Goal: Find specific page/section: Find specific page/section

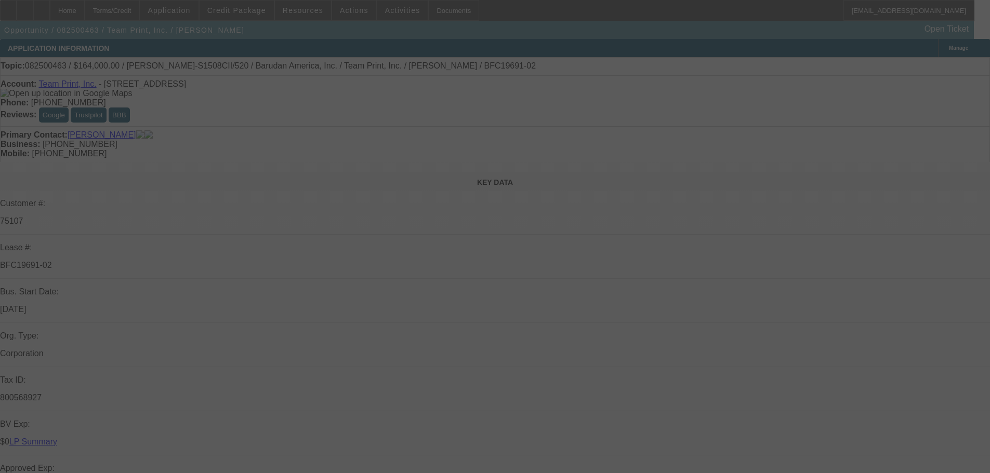
click at [951, 71] on div at bounding box center [495, 236] width 990 height 473
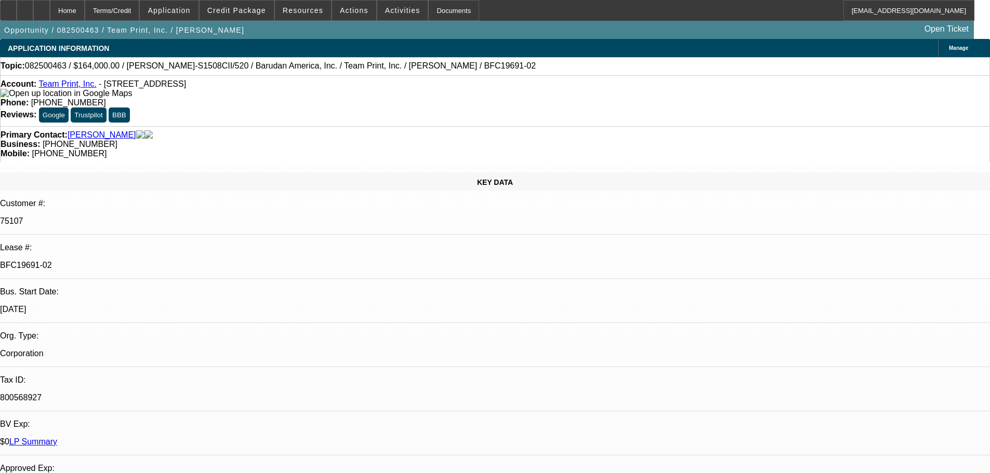
select select "0"
select select "2"
select select "0"
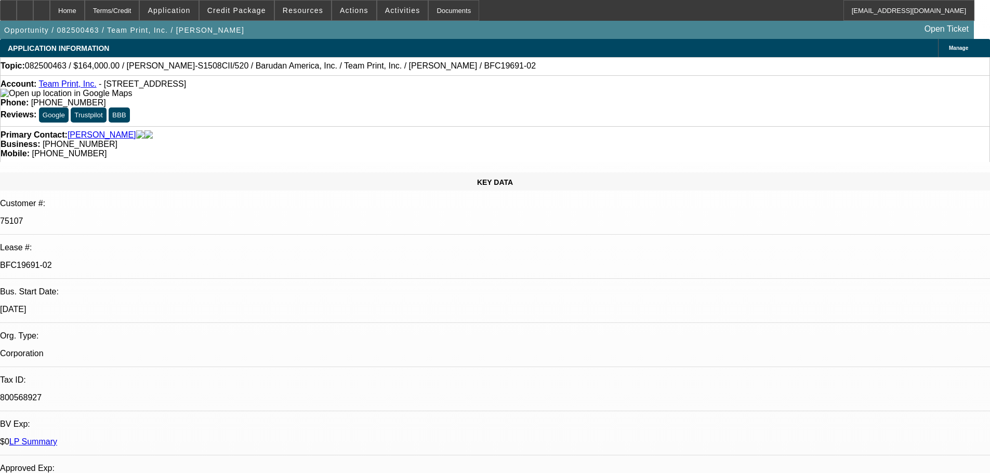
select select "0"
select select "2"
select select "0"
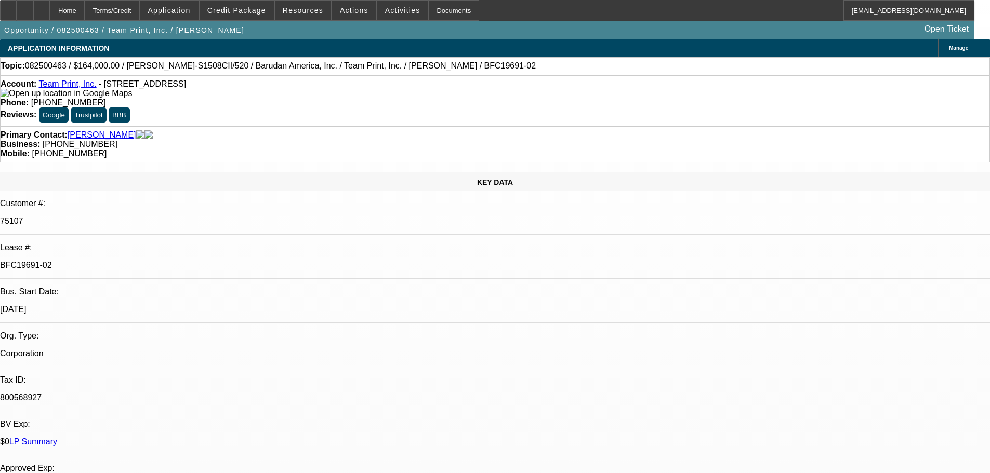
select select "0"
select select "2"
